Goal: Task Accomplishment & Management: Use online tool/utility

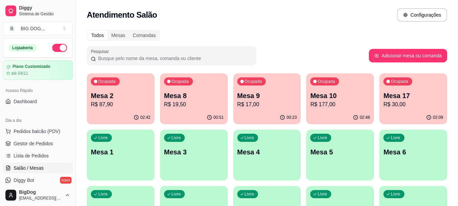
click at [324, 118] on div "02:48" at bounding box center [340, 117] width 68 height 13
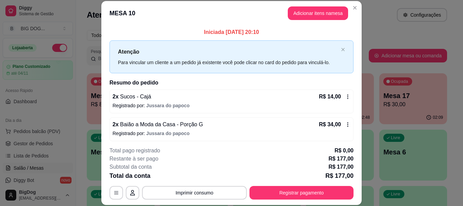
scroll to position [170, 0]
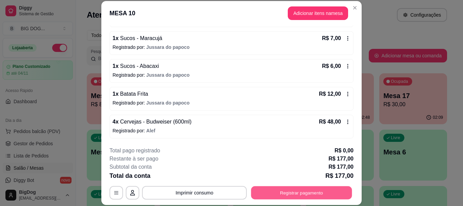
click at [289, 193] on button "Registrar pagamento" at bounding box center [301, 192] width 101 height 13
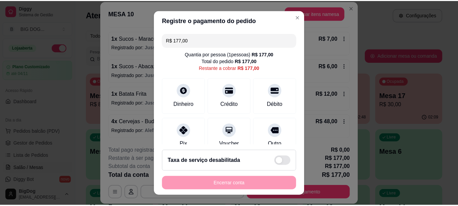
scroll to position [60, 0]
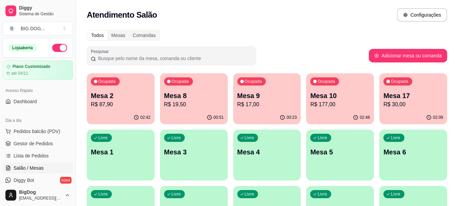
click at [423, 112] on div "02:09" at bounding box center [413, 117] width 68 height 13
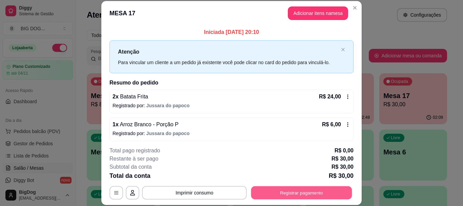
click at [260, 193] on button "Registrar pagamento" at bounding box center [301, 192] width 101 height 13
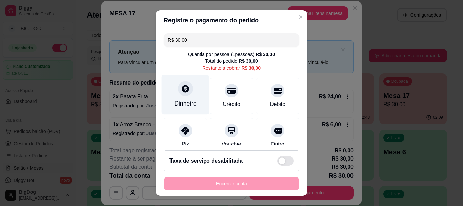
click at [182, 88] on icon at bounding box center [185, 88] width 7 height 7
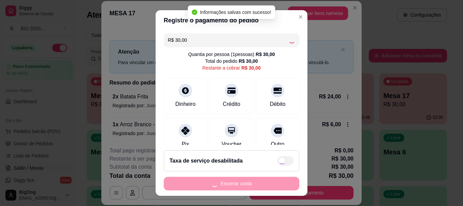
type input "R$ 0,00"
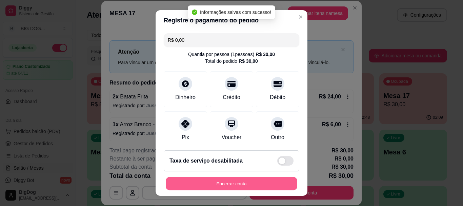
click at [231, 184] on button "Encerrar conta" at bounding box center [232, 183] width 132 height 13
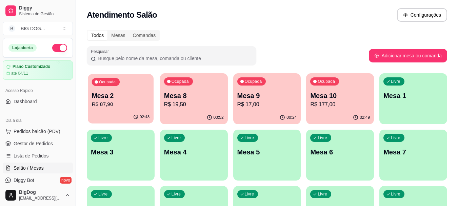
click at [124, 103] on p "R$ 87,90" at bounding box center [121, 104] width 58 height 8
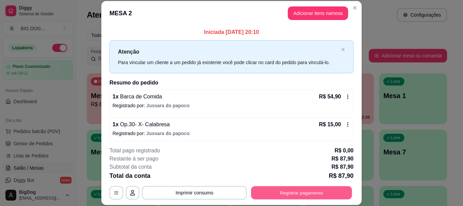
click at [268, 186] on button "Registrar pagamento" at bounding box center [301, 192] width 101 height 13
click at [261, 187] on button "Registrar pagamento" at bounding box center [301, 192] width 101 height 13
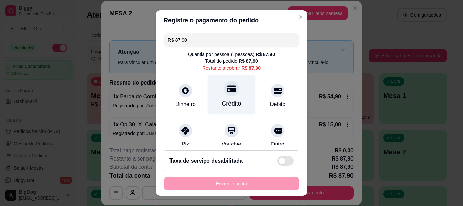
click at [224, 94] on div at bounding box center [231, 88] width 15 height 15
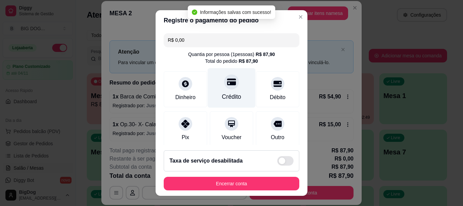
type input "R$ 0,00"
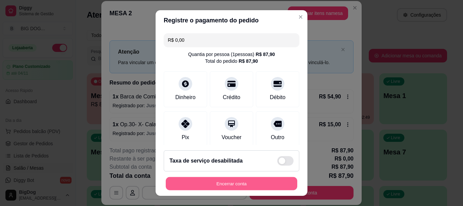
click at [213, 180] on button "Encerrar conta" at bounding box center [232, 183] width 132 height 13
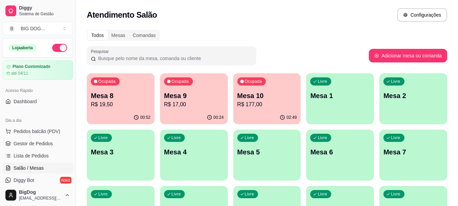
click at [262, 108] on p "R$ 177,00" at bounding box center [267, 104] width 60 height 8
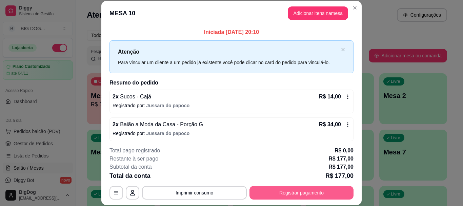
click at [274, 190] on button "Registrar pagamento" at bounding box center [302, 193] width 104 height 14
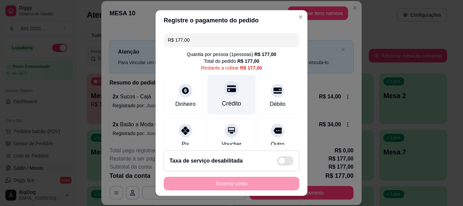
click at [230, 94] on div "Crédito" at bounding box center [232, 95] width 48 height 40
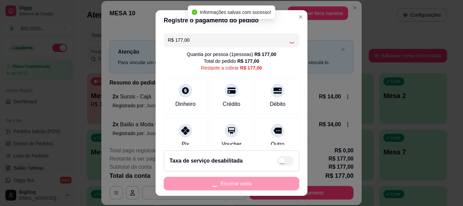
type input "R$ 0,00"
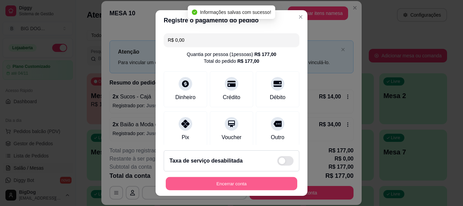
click at [227, 184] on button "Encerrar conta" at bounding box center [232, 183] width 132 height 13
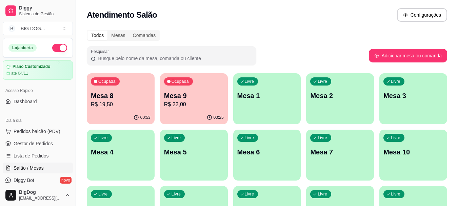
click at [210, 87] on div "Ocupada Mesa 9 R$ 22,00" at bounding box center [194, 92] width 68 height 38
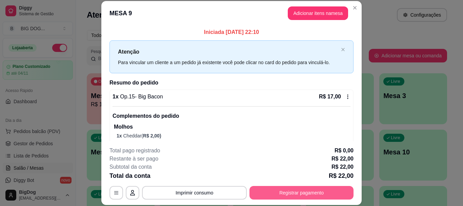
click at [276, 192] on button "Registrar pagamento" at bounding box center [302, 193] width 104 height 14
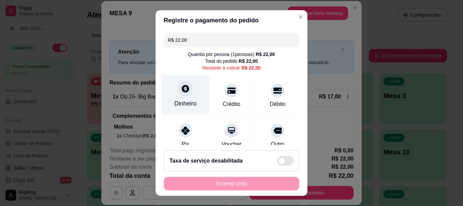
click at [181, 86] on icon at bounding box center [185, 88] width 9 height 9
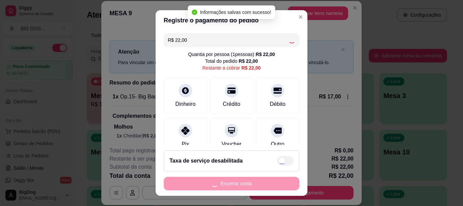
type input "R$ 0,00"
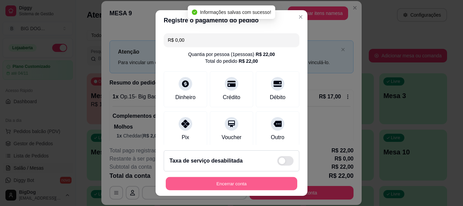
click at [239, 183] on button "Encerrar conta" at bounding box center [232, 183] width 132 height 13
